Goal: Information Seeking & Learning: Learn about a topic

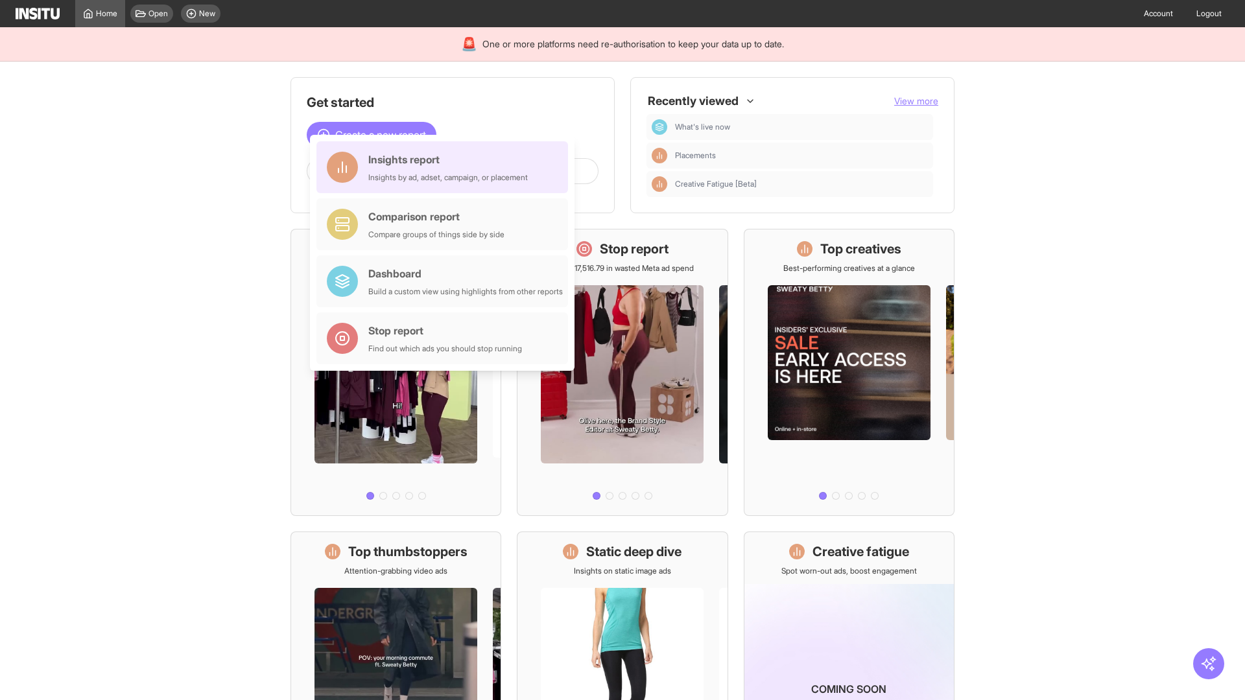
click at [446, 167] on div "Insights report Insights by ad, adset, campaign, or placement" at bounding box center [448, 167] width 160 height 31
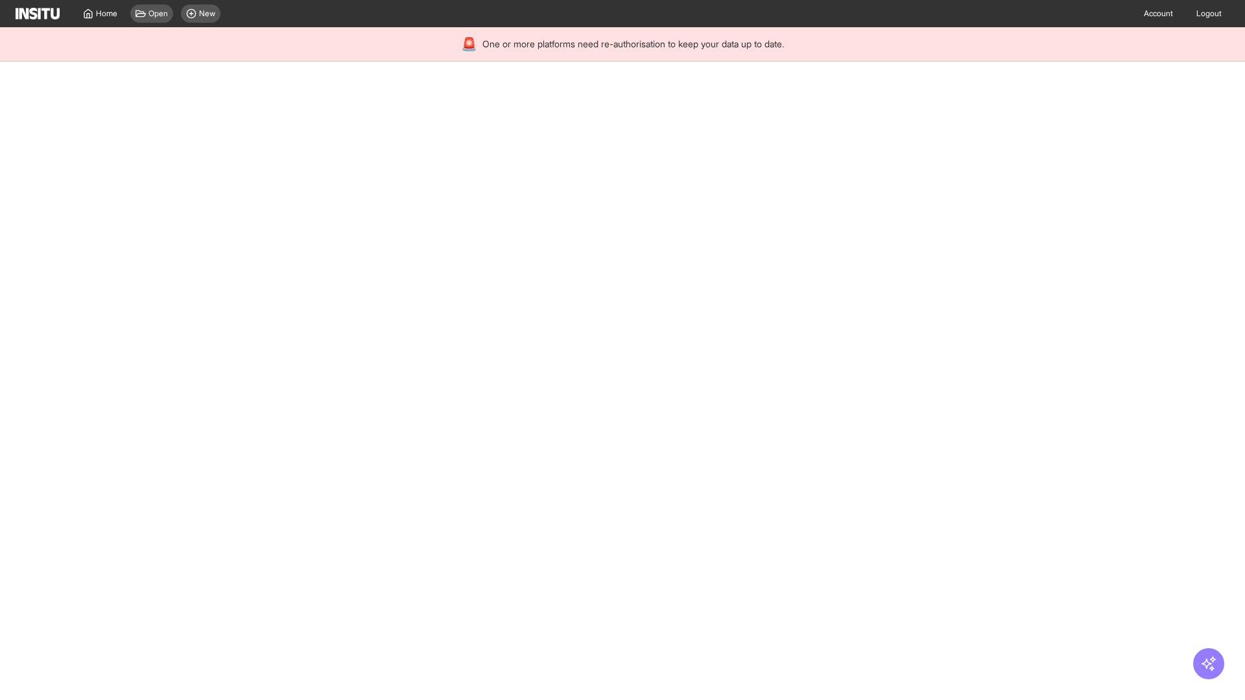
select select "**"
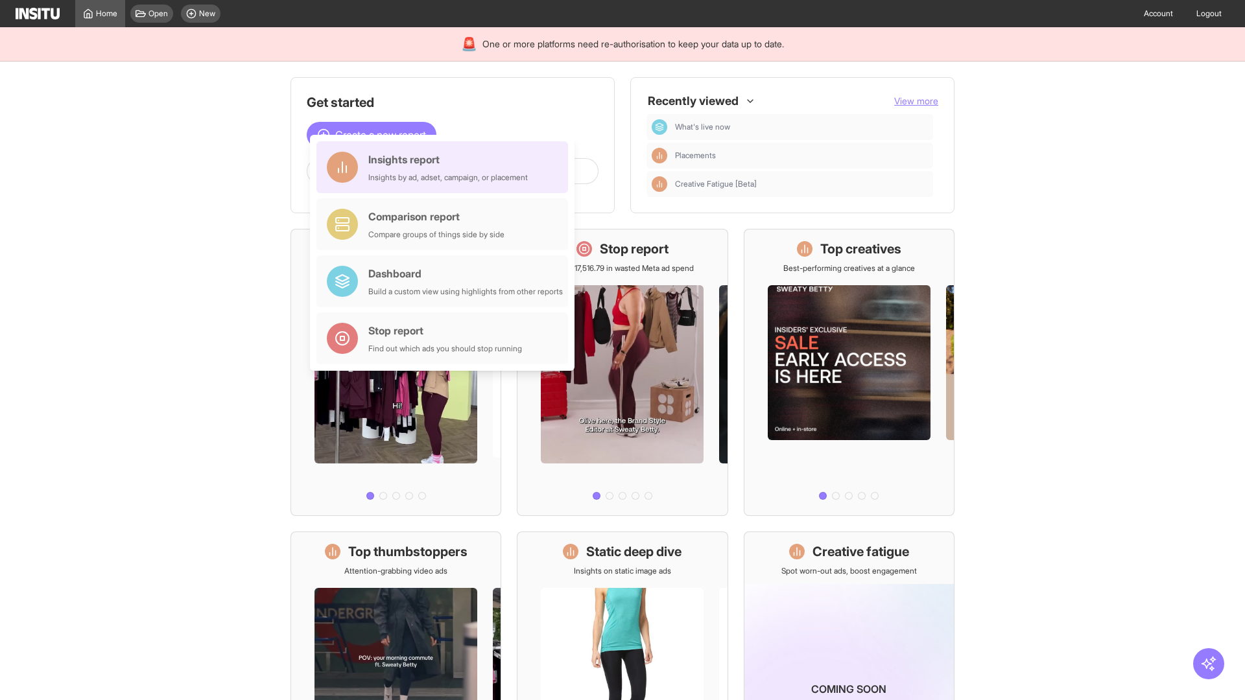
click at [446, 167] on div "Insights report Insights by ad, adset, campaign, or placement" at bounding box center [448, 167] width 160 height 31
